Goal: Task Accomplishment & Management: Use online tool/utility

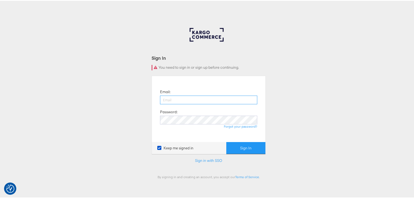
click at [197, 98] on input "email" at bounding box center [208, 99] width 97 height 9
type input "rayna.cheng@jdplc.com"
click at [226, 141] on button "Sign In" at bounding box center [245, 147] width 39 height 12
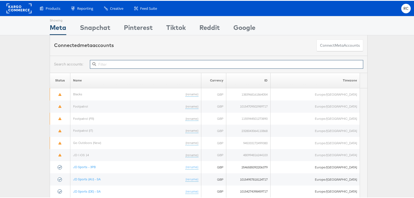
click at [141, 63] on input "text" at bounding box center [227, 63] width 274 height 9
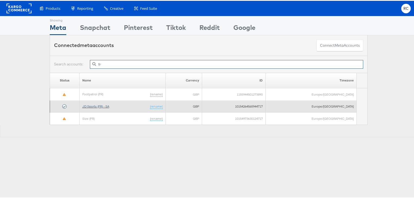
type input "fr"
click at [105, 107] on link "JD Sports (FR) - SA" at bounding box center [95, 106] width 27 height 4
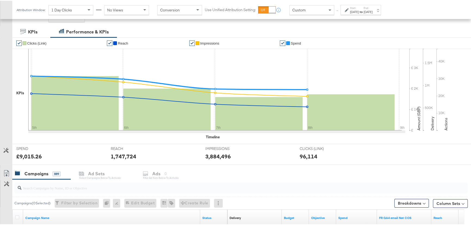
scroll to position [123, 0]
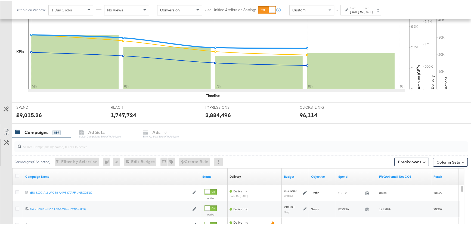
click at [73, 148] on input "search" at bounding box center [223, 143] width 405 height 11
type input "daba"
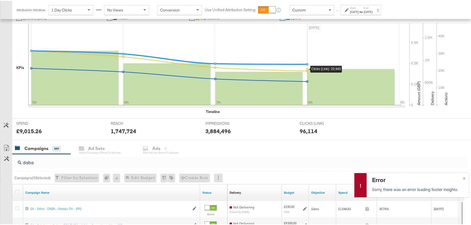
scroll to position [99, 0]
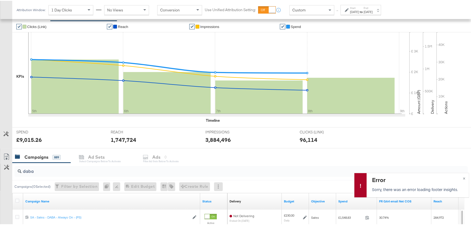
click at [359, 9] on div "[DATE]" at bounding box center [354, 11] width 9 height 4
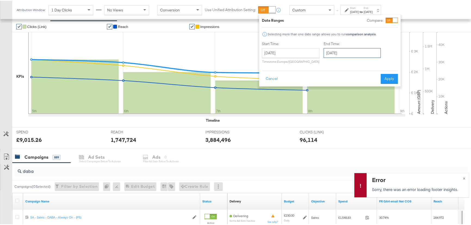
click at [351, 48] on input "[DATE]" at bounding box center [352, 52] width 57 height 10
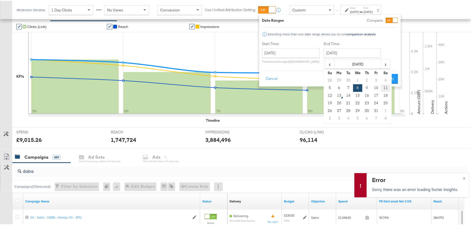
click at [385, 89] on td "11" at bounding box center [385, 87] width 9 height 8
type input "[DATE]"
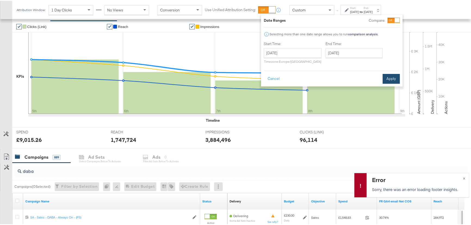
click at [390, 78] on button "Apply" at bounding box center [391, 78] width 17 height 10
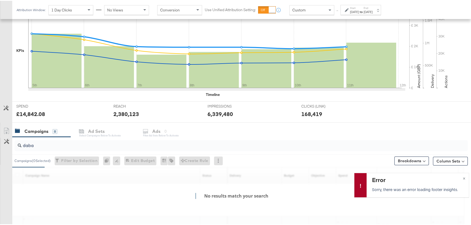
scroll to position [171, 0]
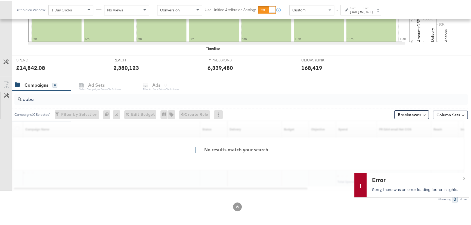
click at [462, 176] on span "×" at bounding box center [463, 177] width 2 height 6
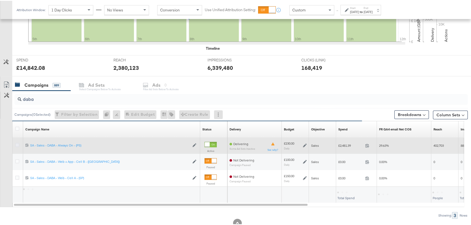
click at [18, 143] on icon at bounding box center [17, 144] width 4 height 4
click at [0, 0] on input "checkbox" at bounding box center [0, 0] width 0 height 0
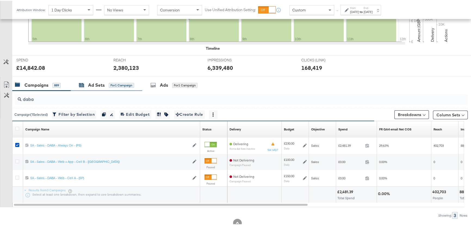
click at [122, 85] on div "for 1 Campaign" at bounding box center [121, 84] width 25 height 5
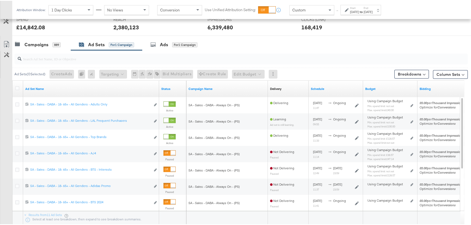
scroll to position [220, 0]
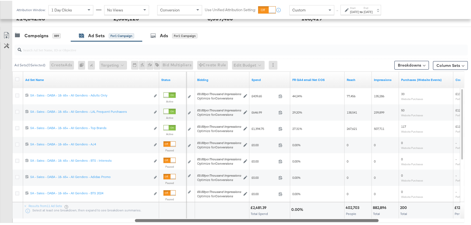
drag, startPoint x: 241, startPoint y: 221, endPoint x: 362, endPoint y: 222, distance: 121.0
click at [362, 222] on div "Ad Sets ( 0 Selected) Create Ads At least one ad set must be selected 0 Rename …" at bounding box center [234, 137] width 468 height 193
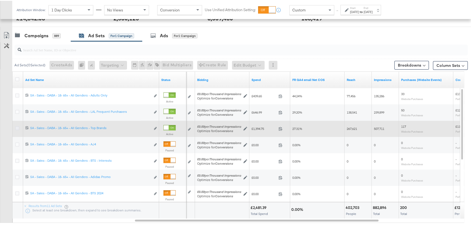
click at [18, 128] on icon at bounding box center [17, 127] width 4 height 4
click at [0, 0] on input "checkbox" at bounding box center [0, 0] width 0 height 0
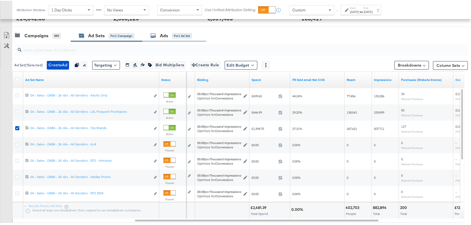
click at [160, 32] on div "Ads" at bounding box center [164, 35] width 8 height 6
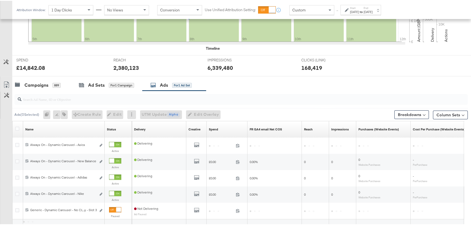
scroll to position [220, 0]
